Goal: Information Seeking & Learning: Find specific fact

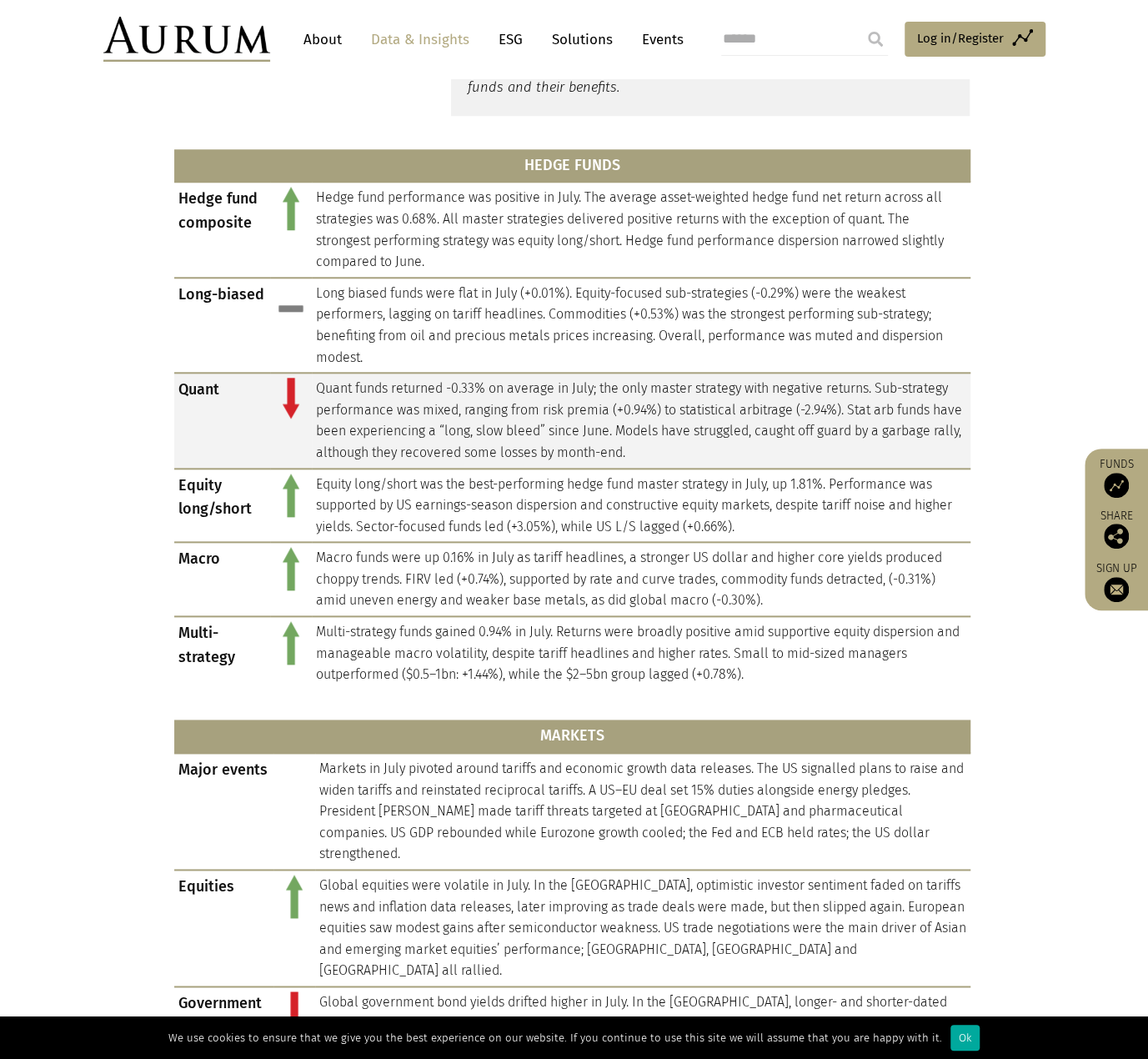
scroll to position [709, 0]
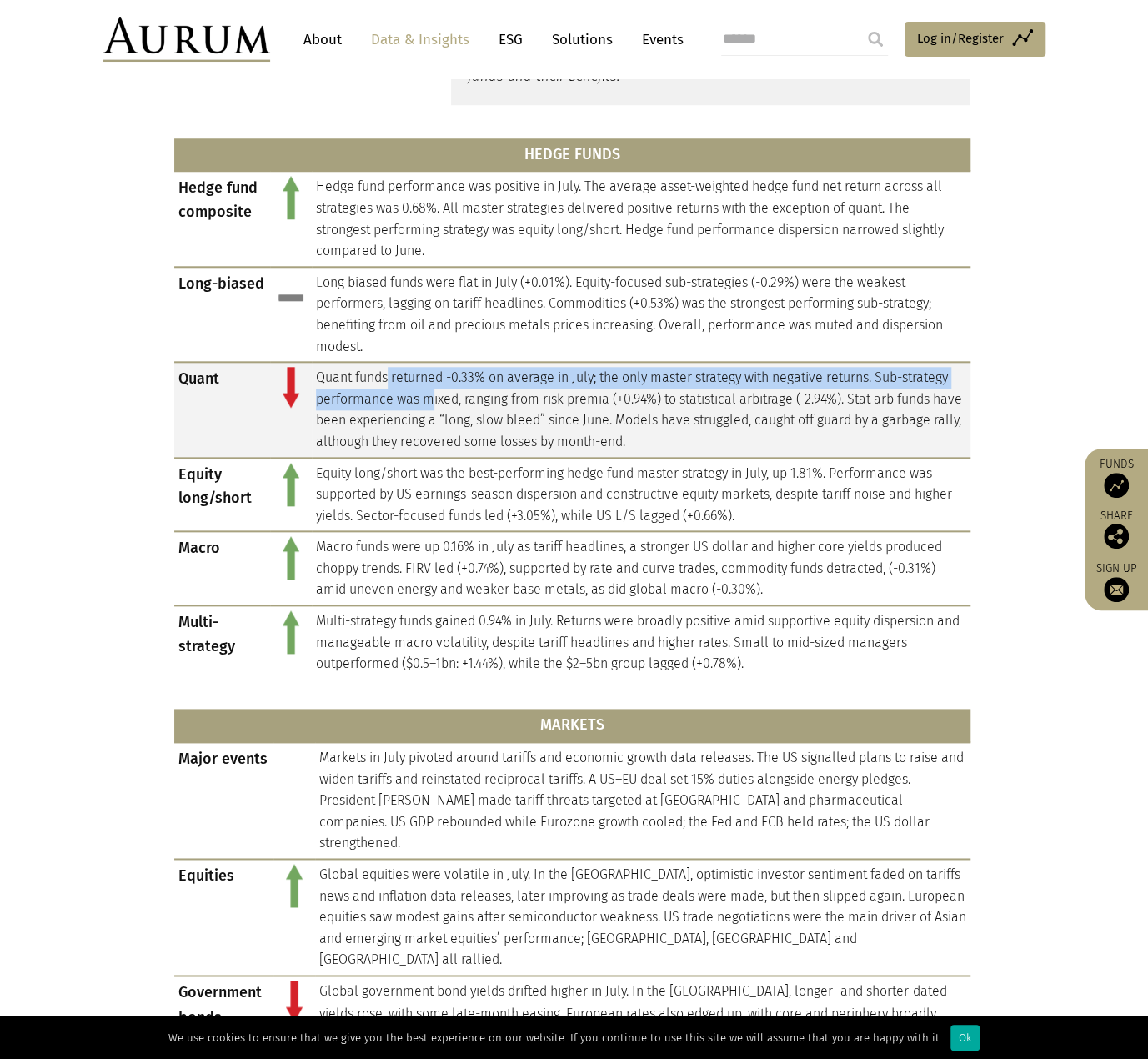
drag, startPoint x: 390, startPoint y: 376, endPoint x: 429, endPoint y: 403, distance: 47.4
click at [429, 403] on td "Quant funds returned -0.33% on average in July; the only master strategy with n…" at bounding box center [642, 409] width 659 height 95
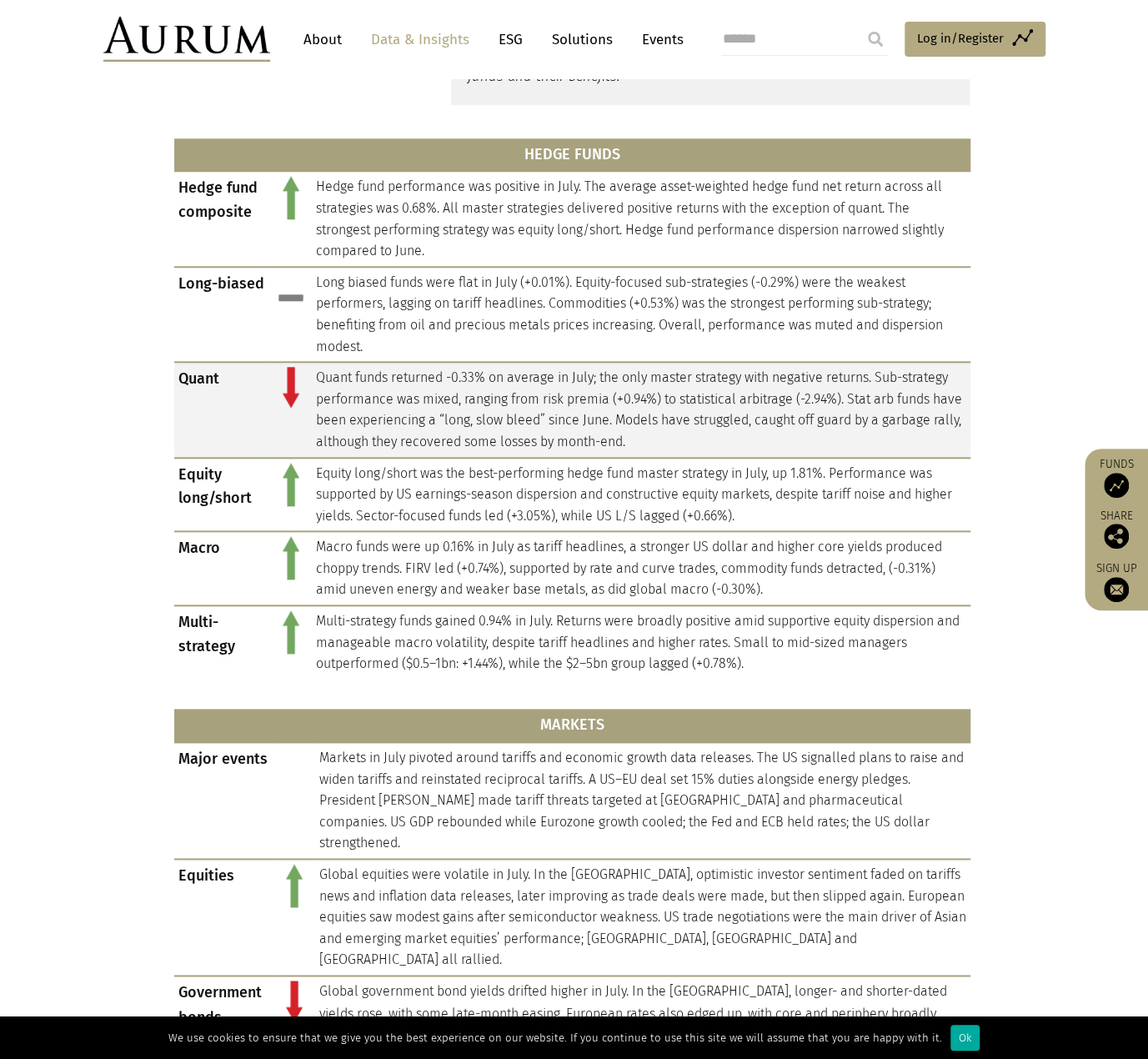
drag, startPoint x: 492, startPoint y: 409, endPoint x: 446, endPoint y: 415, distance: 46.4
click at [492, 409] on td "Quant funds returned -0.33% on average in July; the only master strategy with n…" at bounding box center [642, 409] width 659 height 95
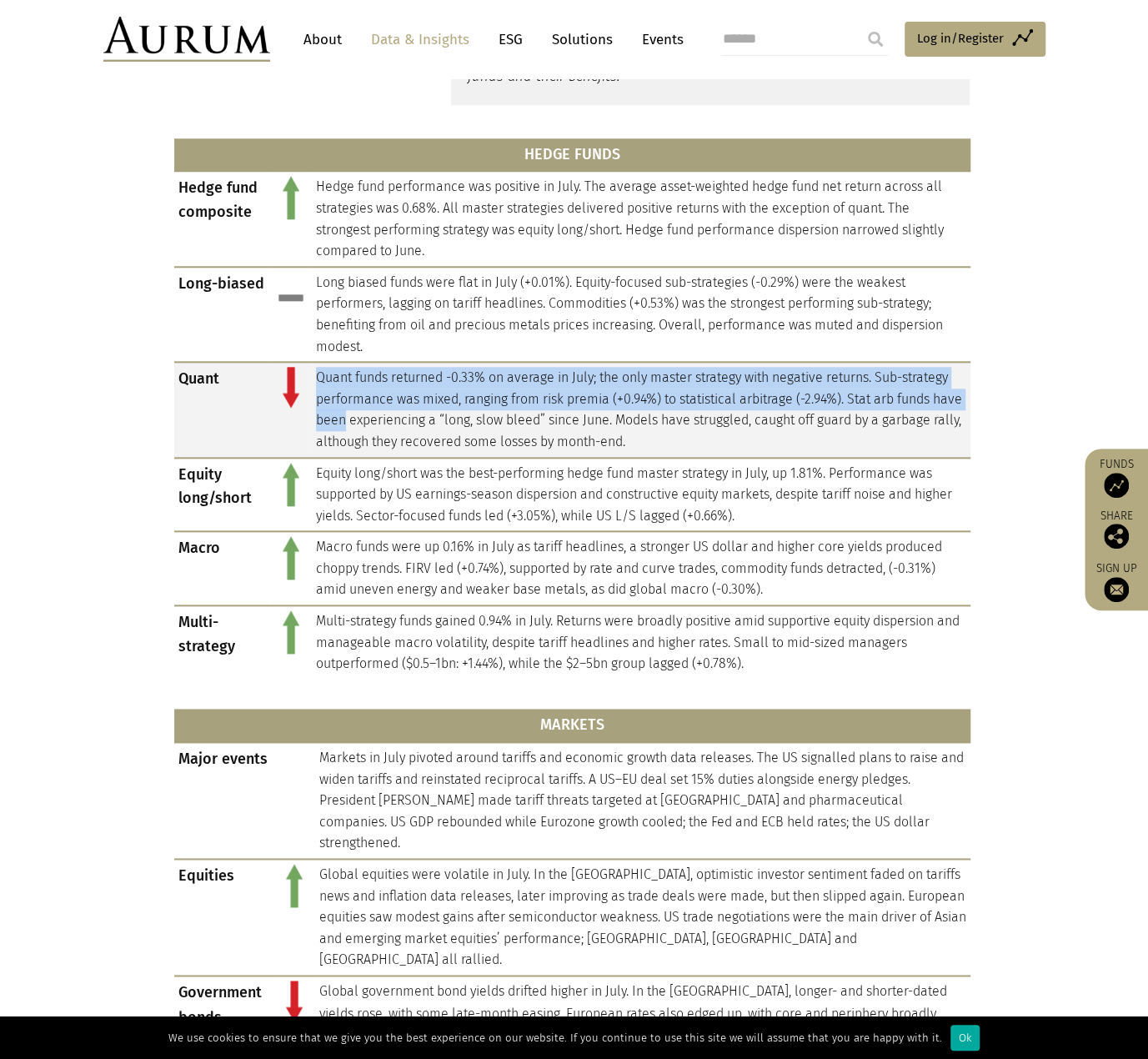
drag, startPoint x: 346, startPoint y: 407, endPoint x: 374, endPoint y: 417, distance: 29.7
click at [374, 417] on td "Quant funds returned -0.33% on average in July; the only master strategy with n…" at bounding box center [642, 409] width 659 height 95
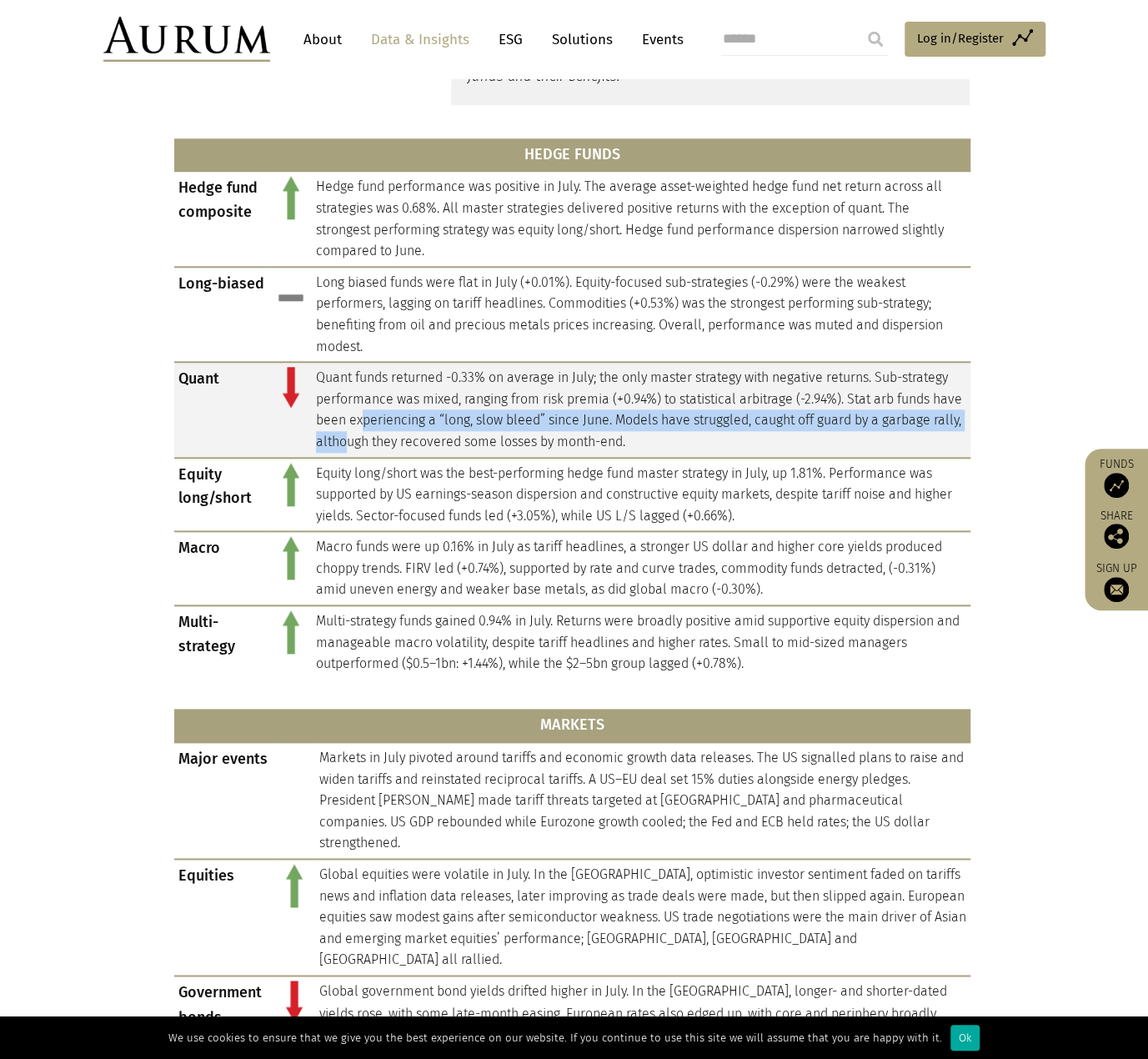
drag, startPoint x: 397, startPoint y: 424, endPoint x: 426, endPoint y: 445, distance: 35.8
click at [426, 445] on td "Quant funds returned -0.33% on average in July; the only master strategy with n…" at bounding box center [642, 409] width 659 height 95
click at [417, 435] on td "Quant funds returned -0.33% on average in July; the only master strategy with n…" at bounding box center [642, 409] width 659 height 95
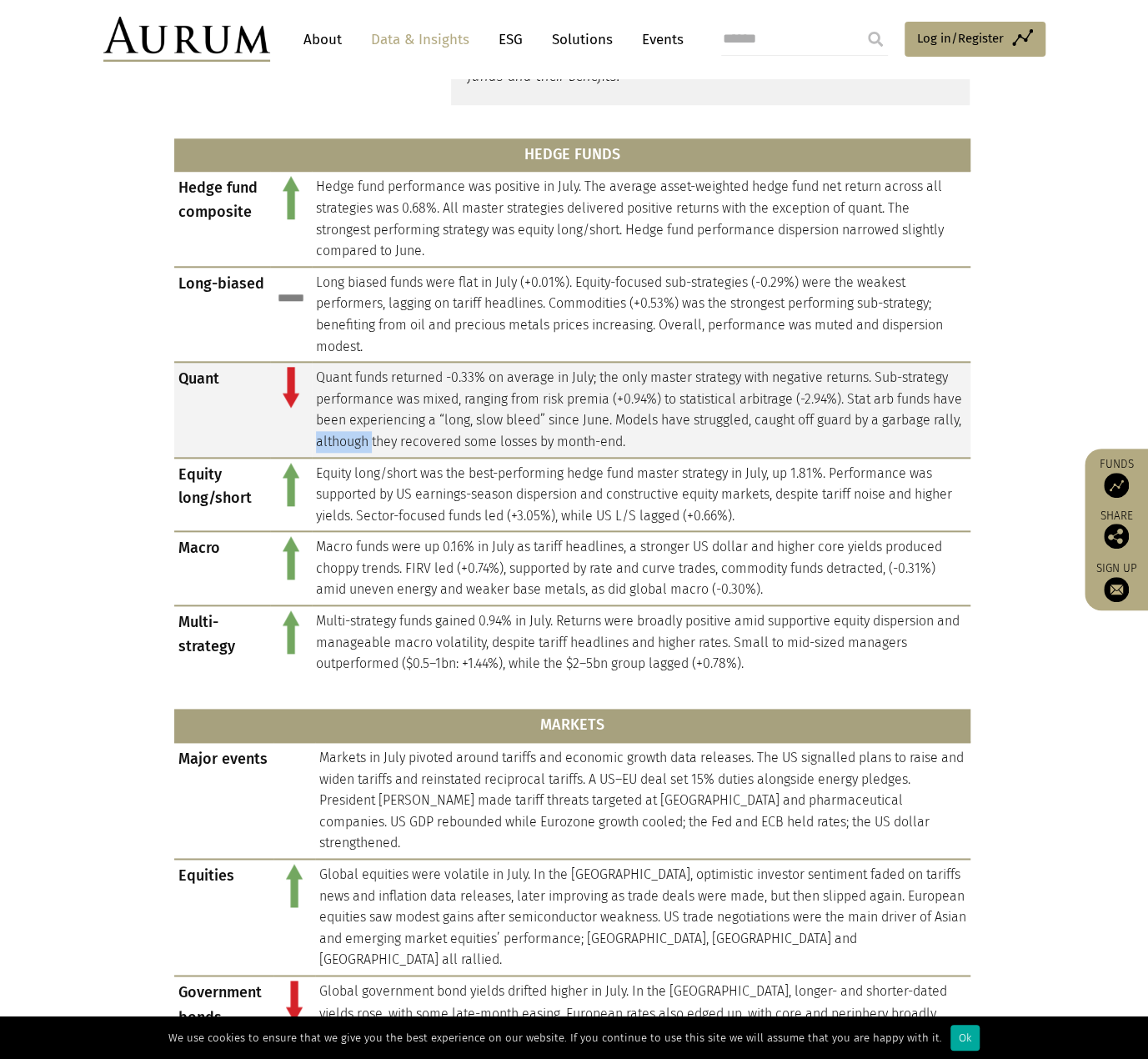
click at [417, 435] on td "Quant funds returned -0.33% on average in July; the only master strategy with n…" at bounding box center [642, 409] width 659 height 95
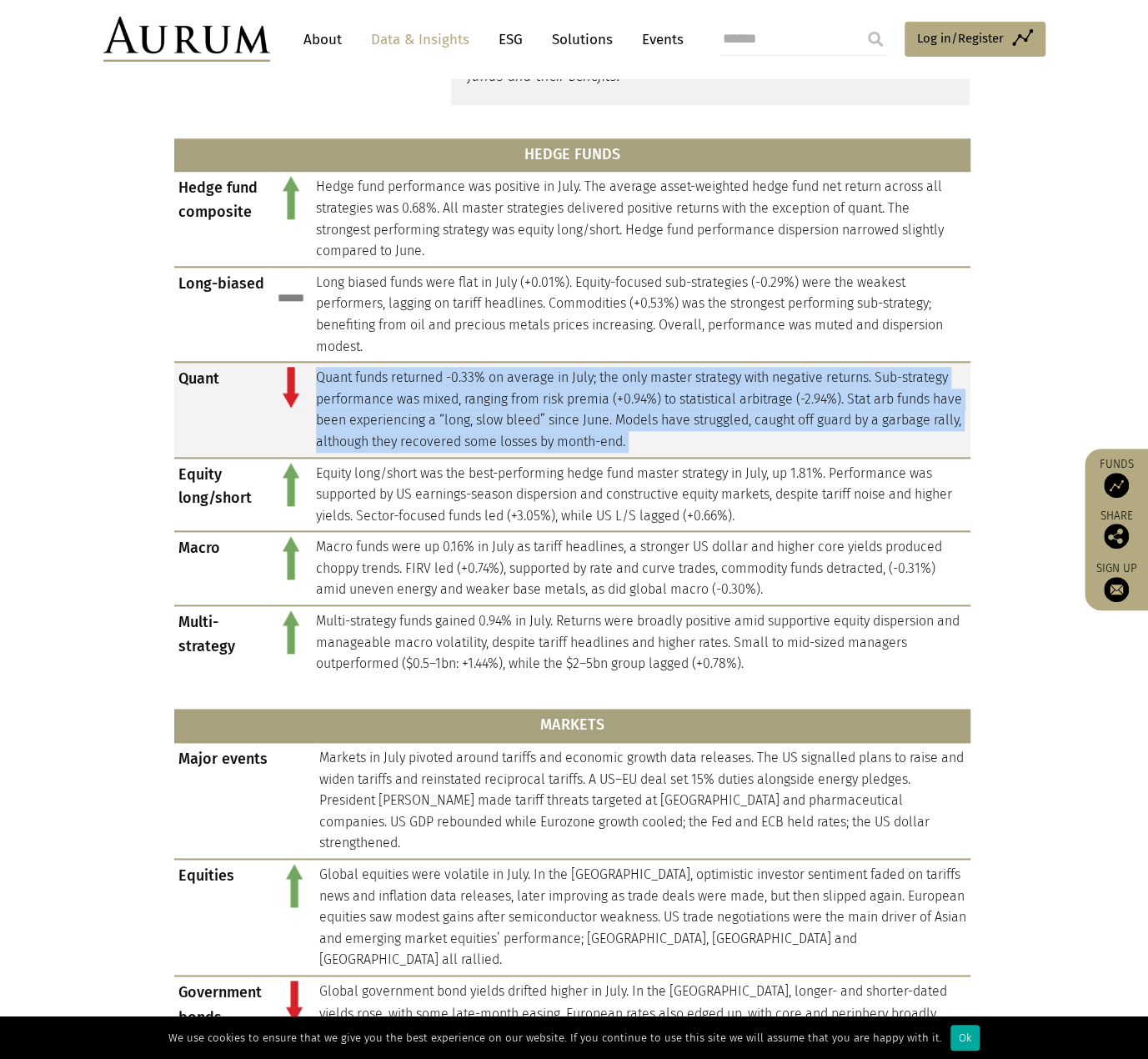
click at [417, 435] on td "Quant funds returned -0.33% on average in July; the only master strategy with n…" at bounding box center [642, 409] width 659 height 95
click at [486, 436] on td "Quant funds returned -0.33% on average in July; the only master strategy with n…" at bounding box center [642, 409] width 659 height 95
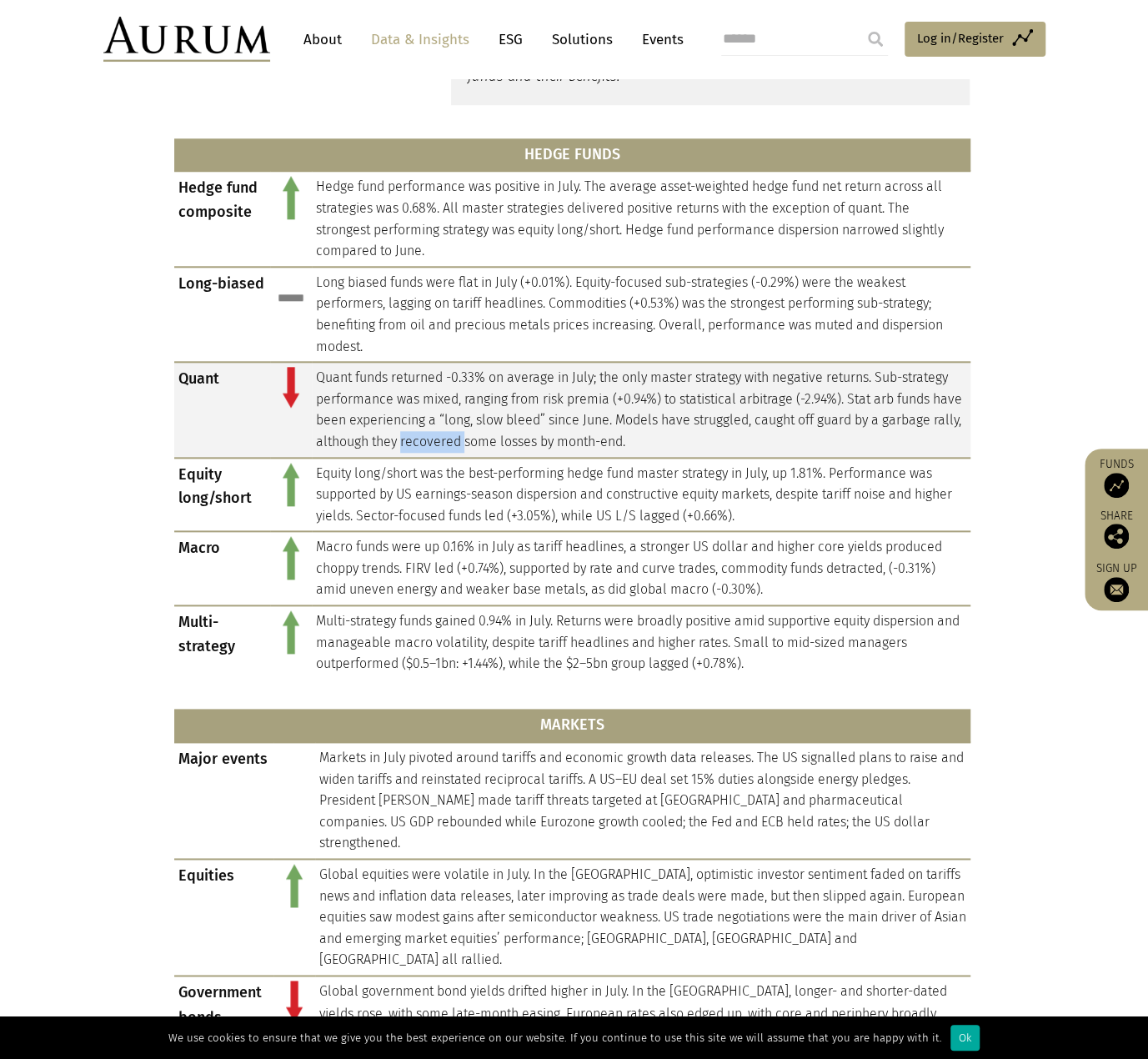
click at [486, 436] on td "Quant funds returned -0.33% on average in July; the only master strategy with n…" at bounding box center [642, 409] width 659 height 95
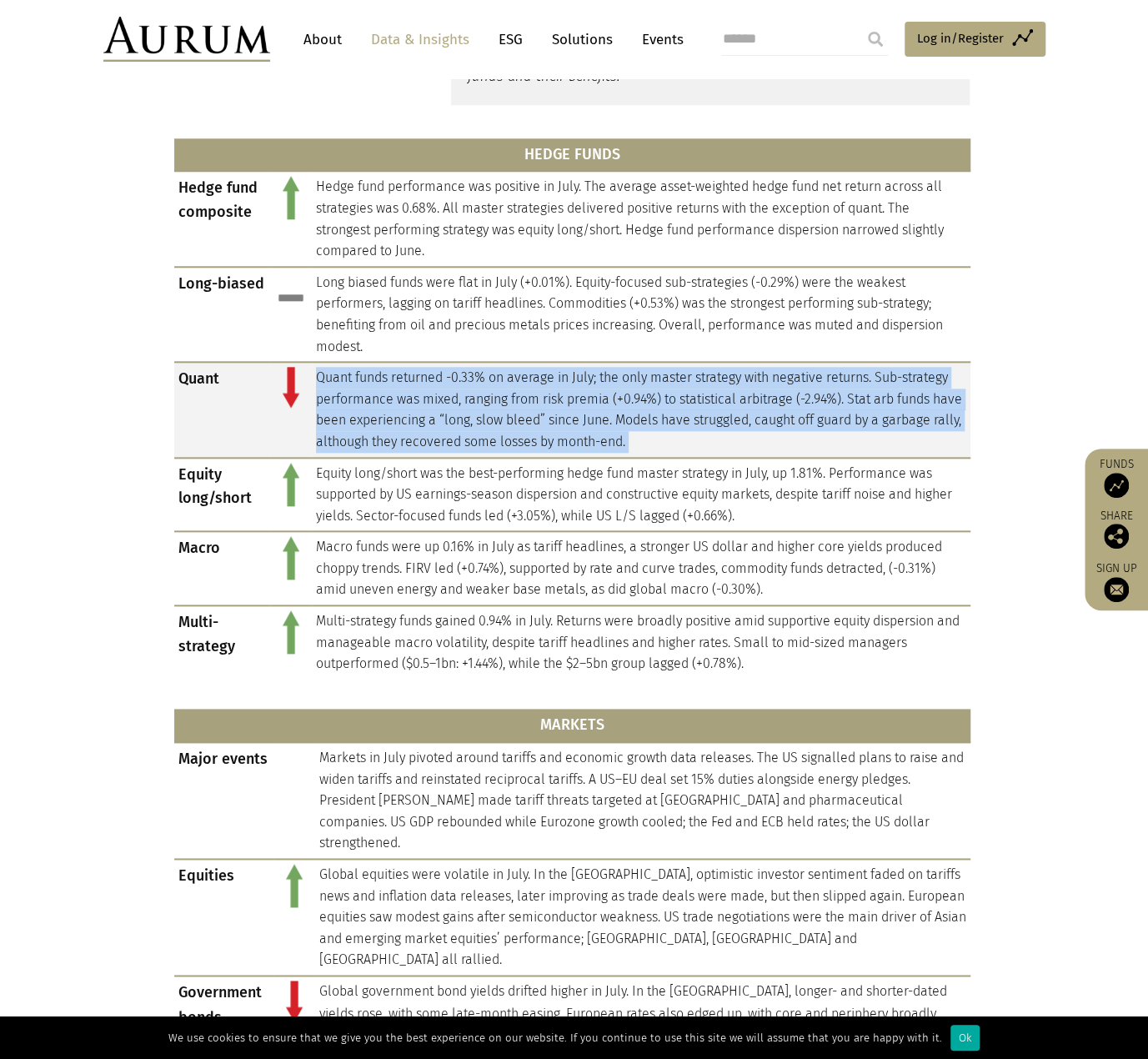
click at [486, 436] on td "Quant funds returned -0.33% on average in July; the only master strategy with n…" at bounding box center [642, 409] width 659 height 95
click at [643, 415] on td "Quant funds returned -0.33% on average in July; the only master strategy with n…" at bounding box center [642, 409] width 659 height 95
click at [651, 421] on td "Quant funds returned -0.33% on average in July; the only master strategy with n…" at bounding box center [642, 409] width 659 height 95
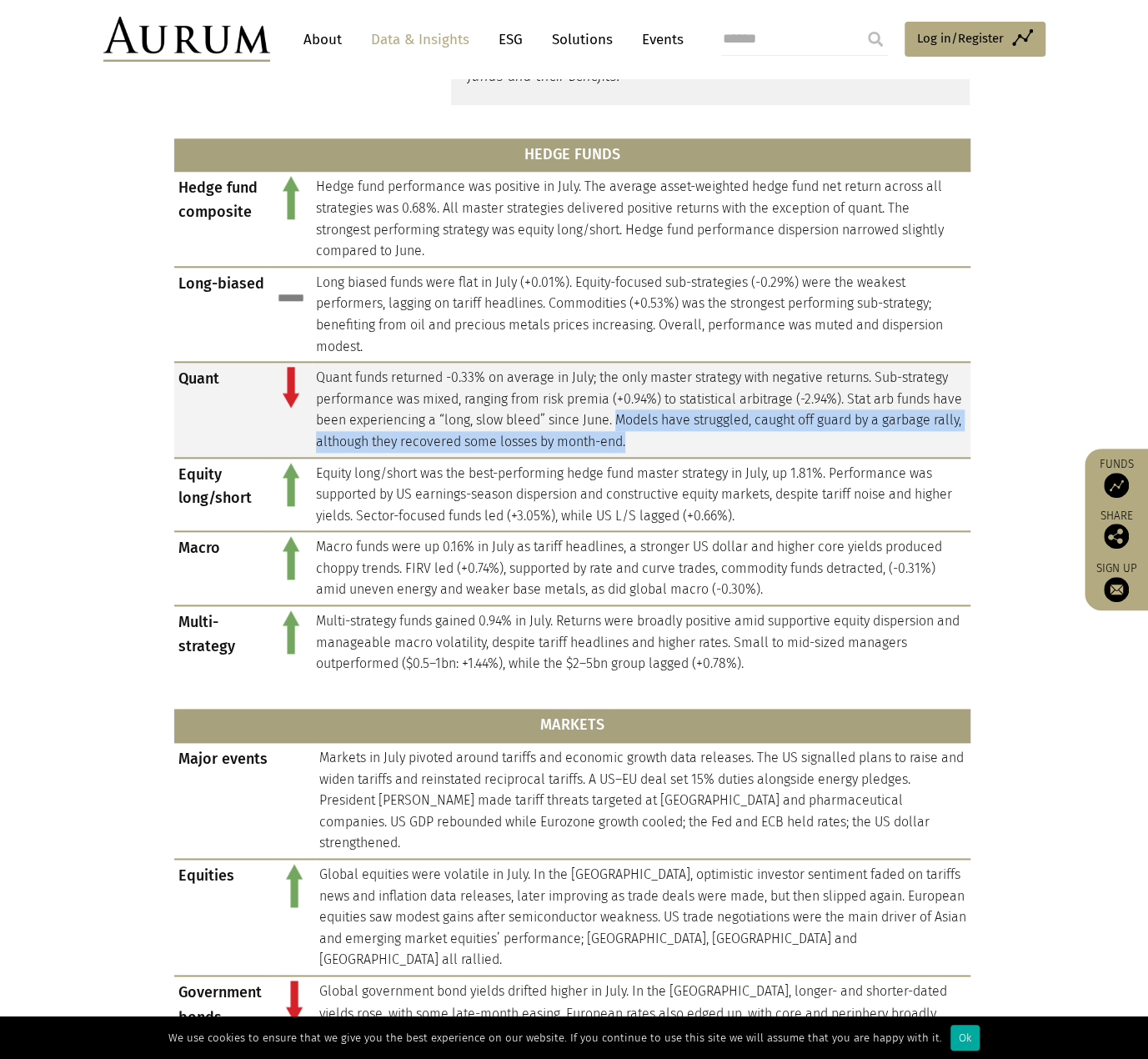
drag, startPoint x: 652, startPoint y: 416, endPoint x: 744, endPoint y: 439, distance: 94.8
click at [744, 439] on td "Quant funds returned -0.33% on average in July; the only master strategy with n…" at bounding box center [642, 409] width 659 height 95
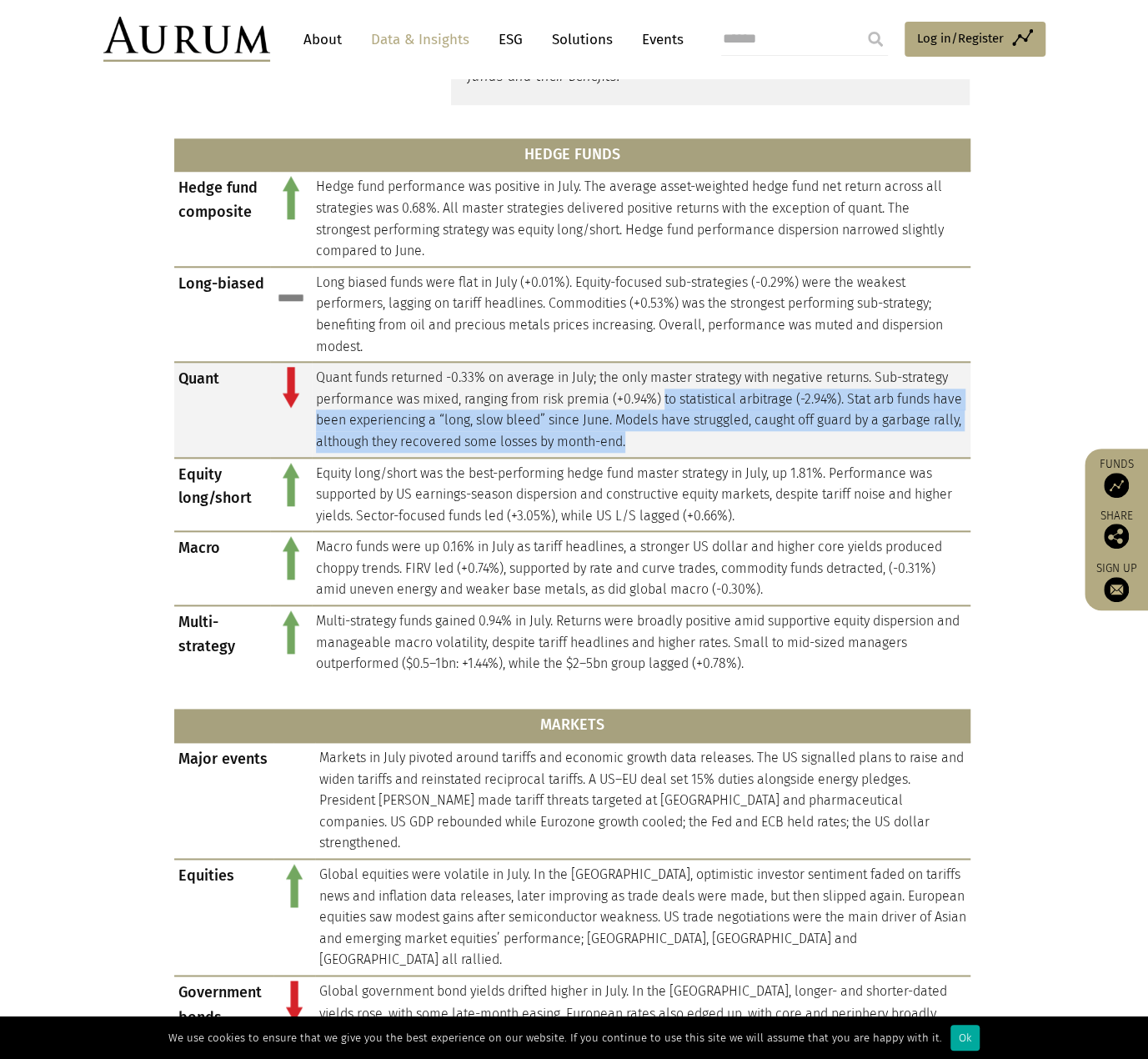
drag, startPoint x: 744, startPoint y: 436, endPoint x: 665, endPoint y: 406, distance: 84.5
click at [665, 406] on td "Quant funds returned -0.33% on average in July; the only master strategy with n…" at bounding box center [642, 409] width 659 height 95
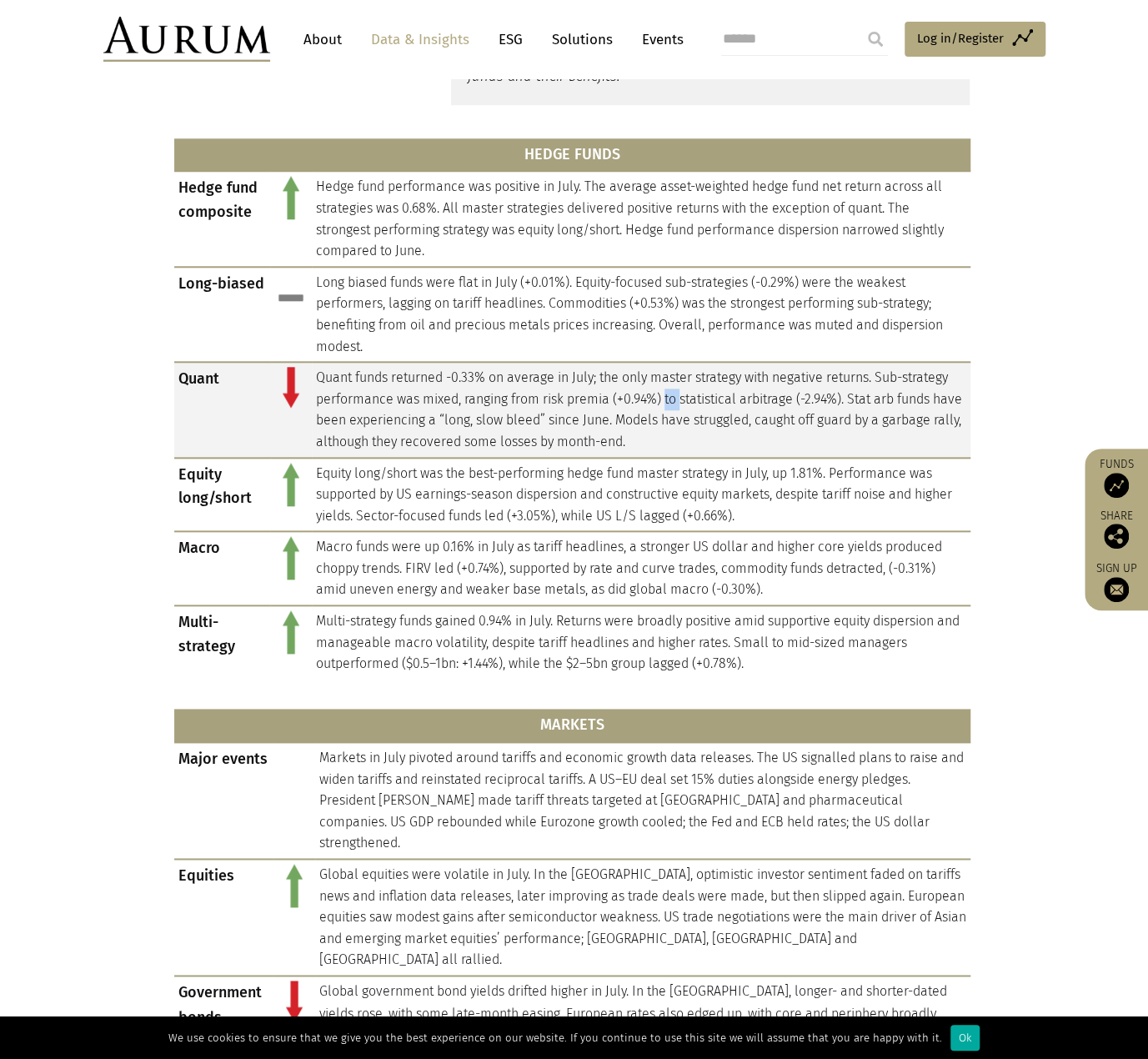
click at [665, 406] on td "Quant funds returned -0.33% on average in July; the only master strategy with n…" at bounding box center [642, 409] width 659 height 95
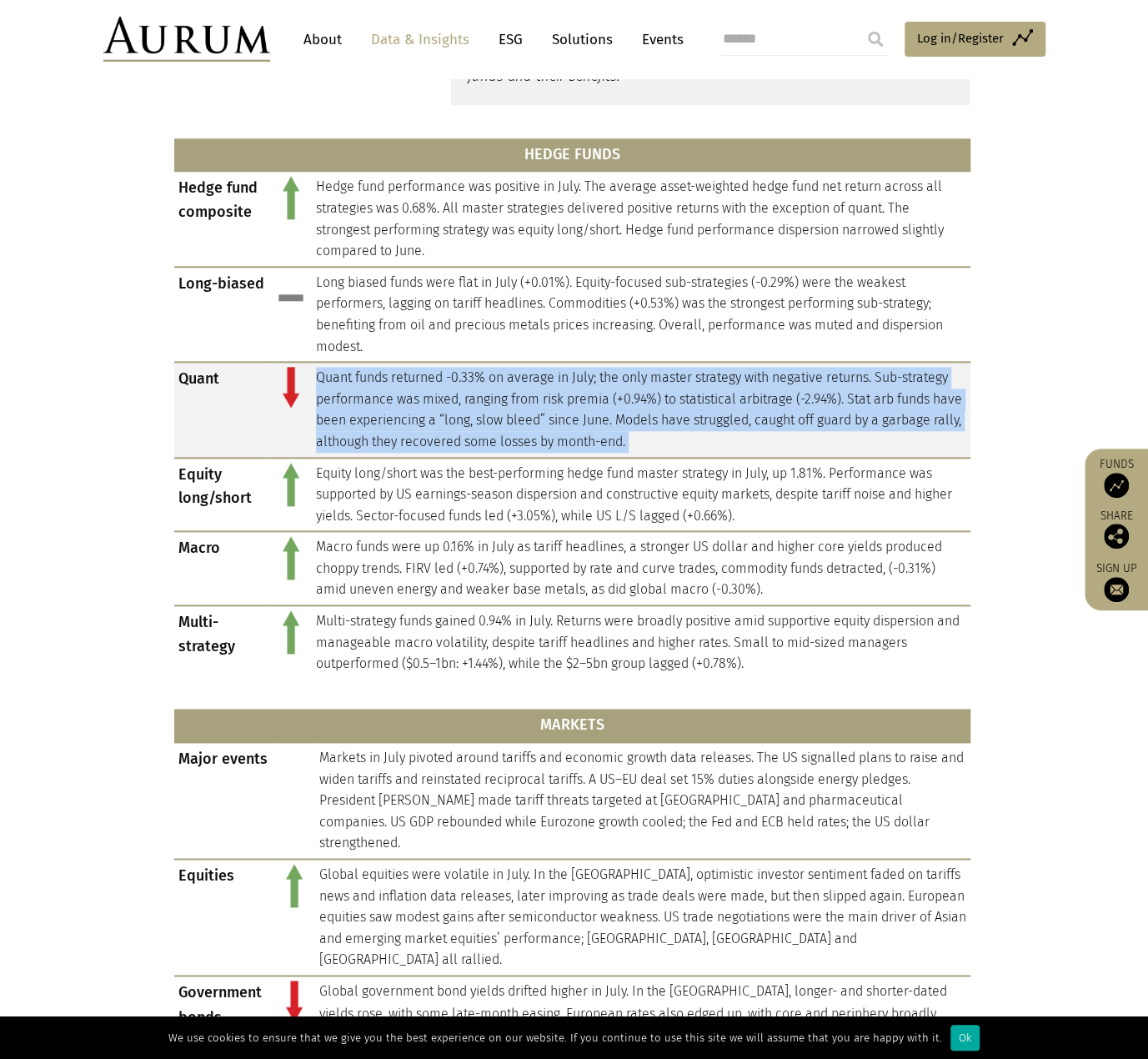
click at [665, 406] on td "Quant funds returned -0.33% on average in July; the only master strategy with n…" at bounding box center [642, 409] width 659 height 95
click at [681, 417] on td "Quant funds returned -0.33% on average in July; the only master strategy with n…" at bounding box center [642, 409] width 659 height 95
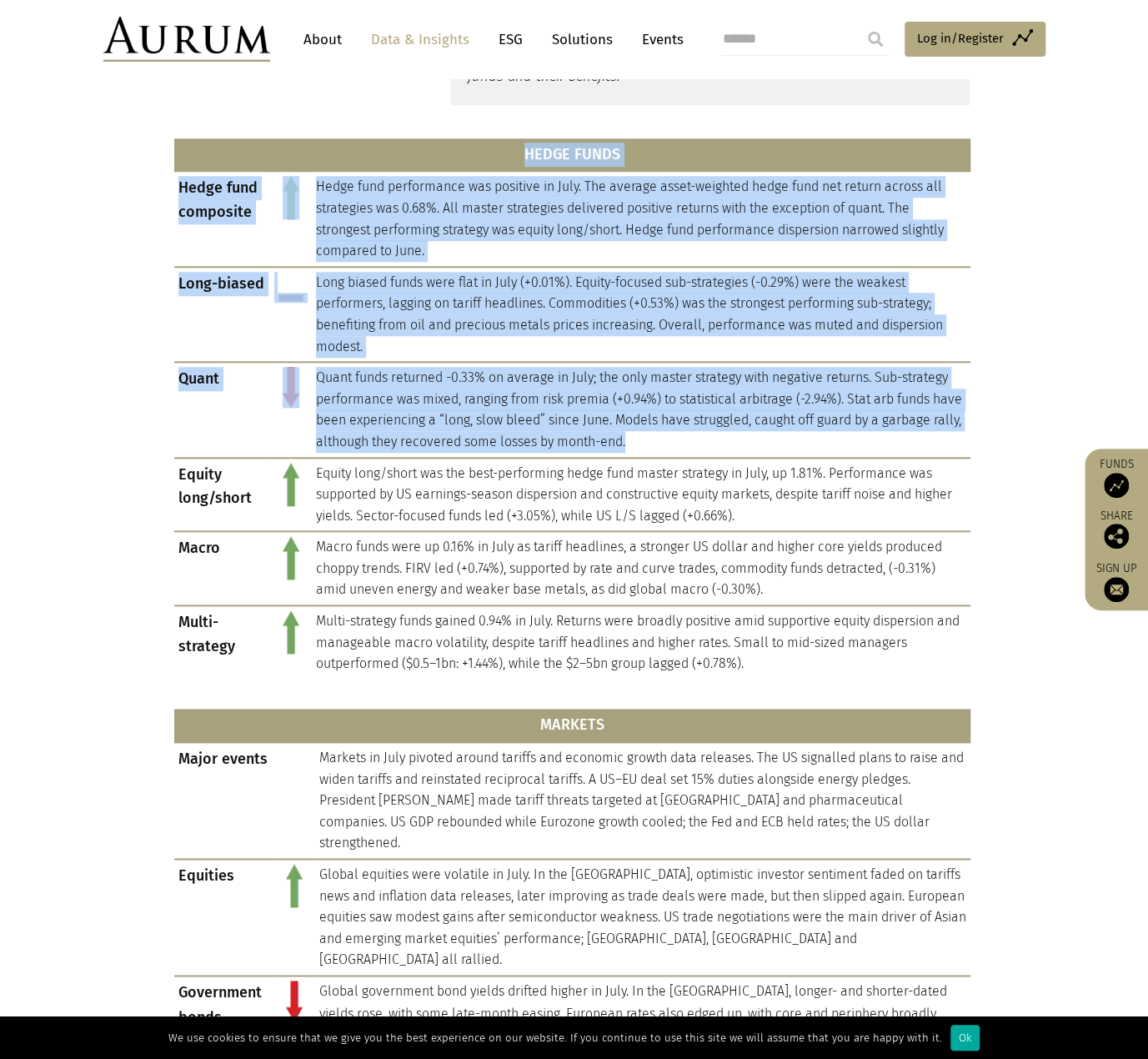
drag, startPoint x: 712, startPoint y: 440, endPoint x: 165, endPoint y: 371, distance: 551.3
click at [165, 371] on div "HEDGE FUNDS Hedge fund composite Hedge fund performance was positive in July. T…" at bounding box center [574, 756] width 834 height 1260
click at [196, 383] on td "Quant" at bounding box center [222, 409] width 96 height 95
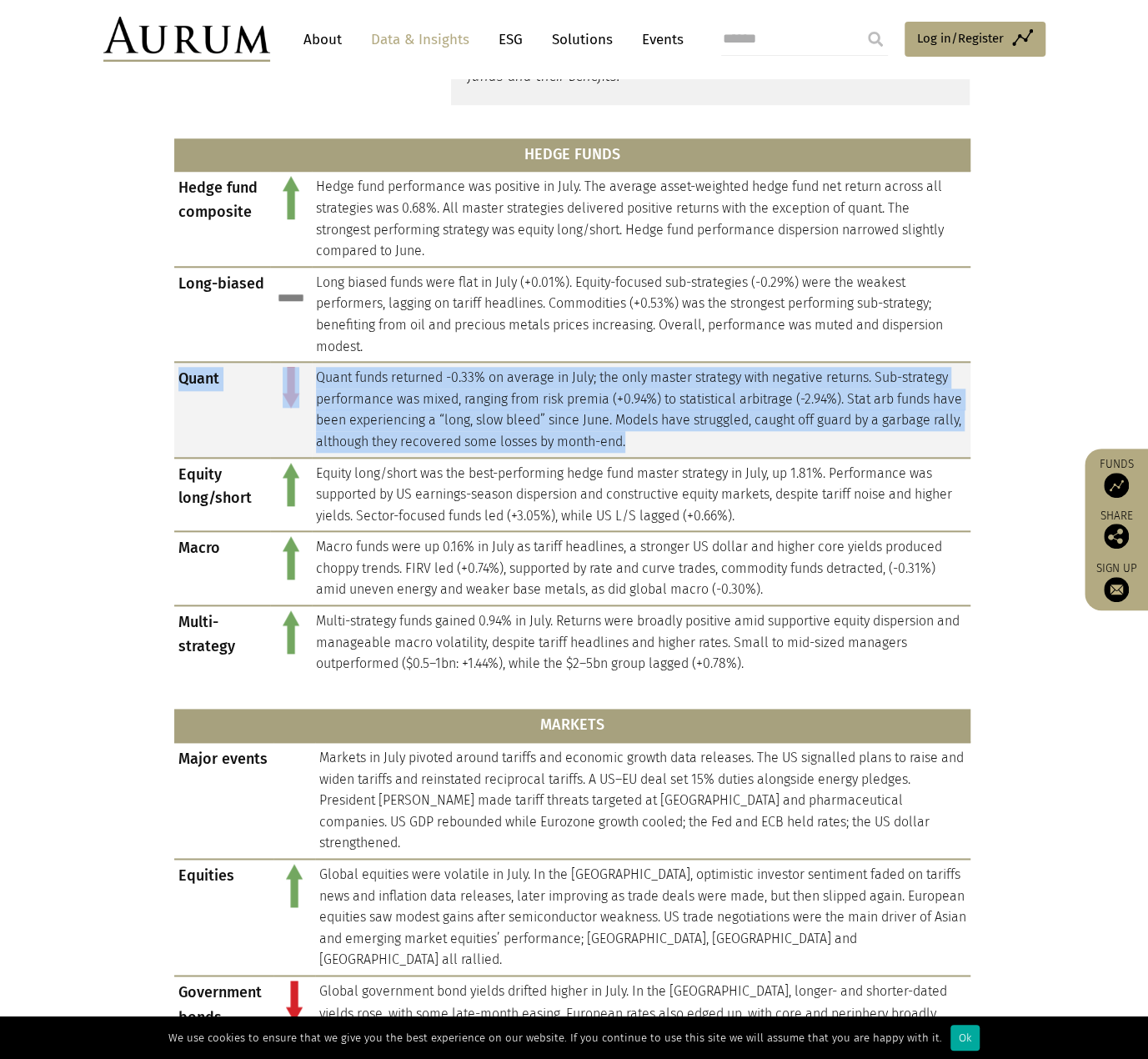
drag, startPoint x: 179, startPoint y: 378, endPoint x: 812, endPoint y: 441, distance: 636.1
click at [812, 441] on tr "Quant Quant funds returned -0.33% on average in July; the only master strategy …" at bounding box center [572, 409] width 796 height 95
copy tr "Quant Quant funds returned -0.33% on average in July; the only master strategy …"
